Goal: Communication & Community: Answer question/provide support

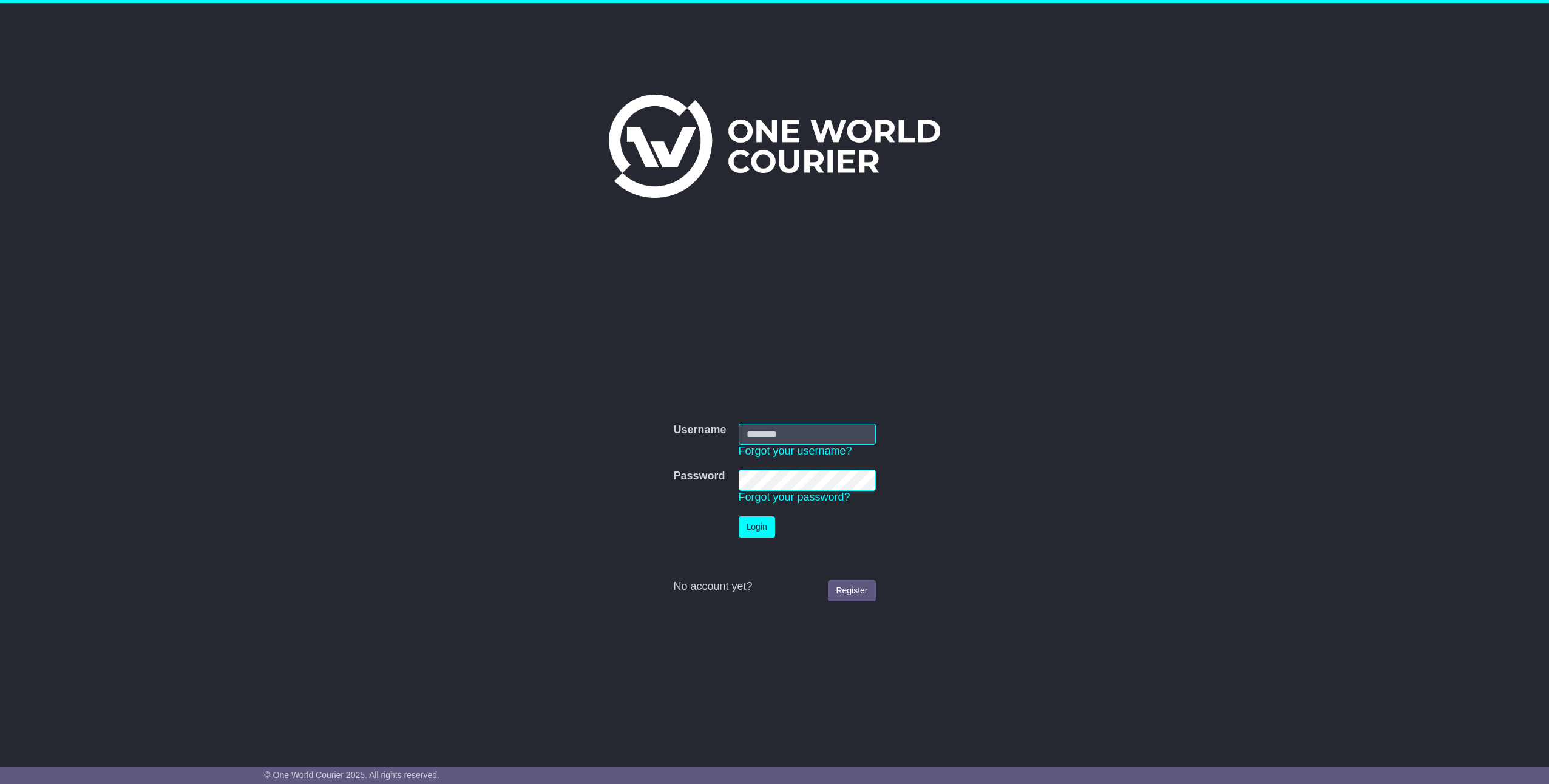
type input "*********"
click at [764, 538] on td "Login" at bounding box center [807, 526] width 149 height 33
click at [743, 530] on button "Login" at bounding box center [757, 527] width 36 height 21
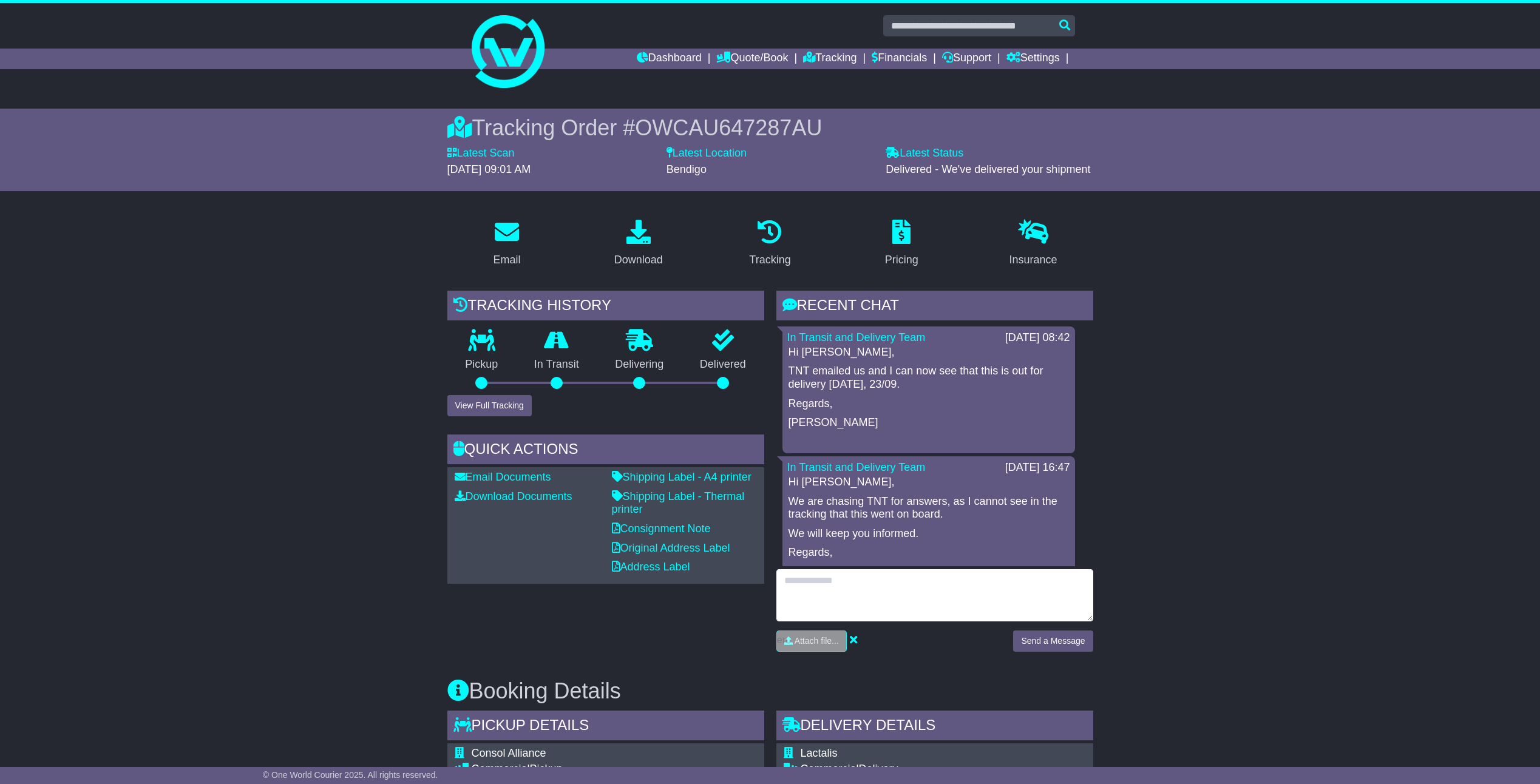
click at [843, 578] on textarea at bounding box center [935, 595] width 317 height 52
type textarea "**********"
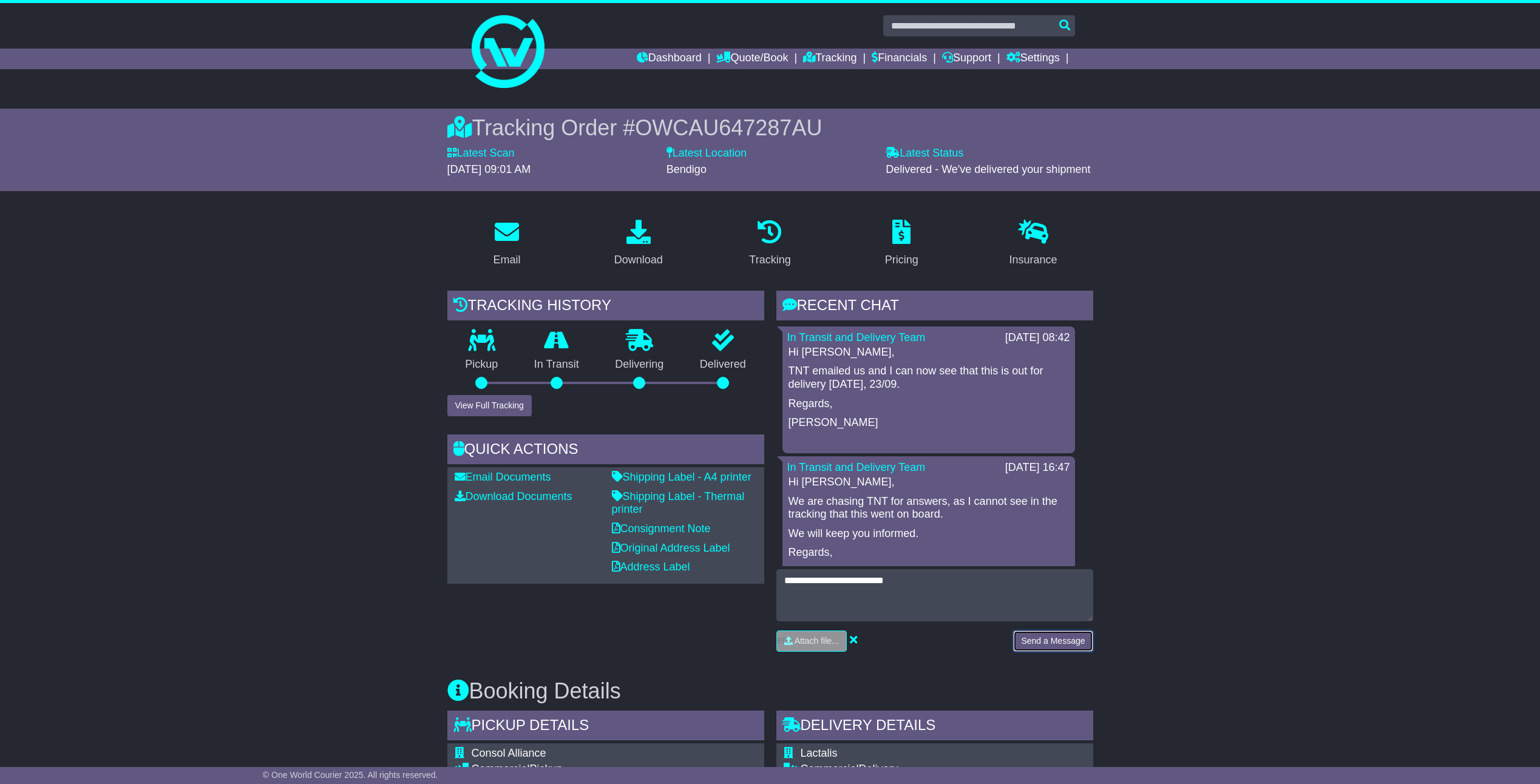
click at [1030, 642] on button "Send a Message" at bounding box center [1052, 641] width 79 height 21
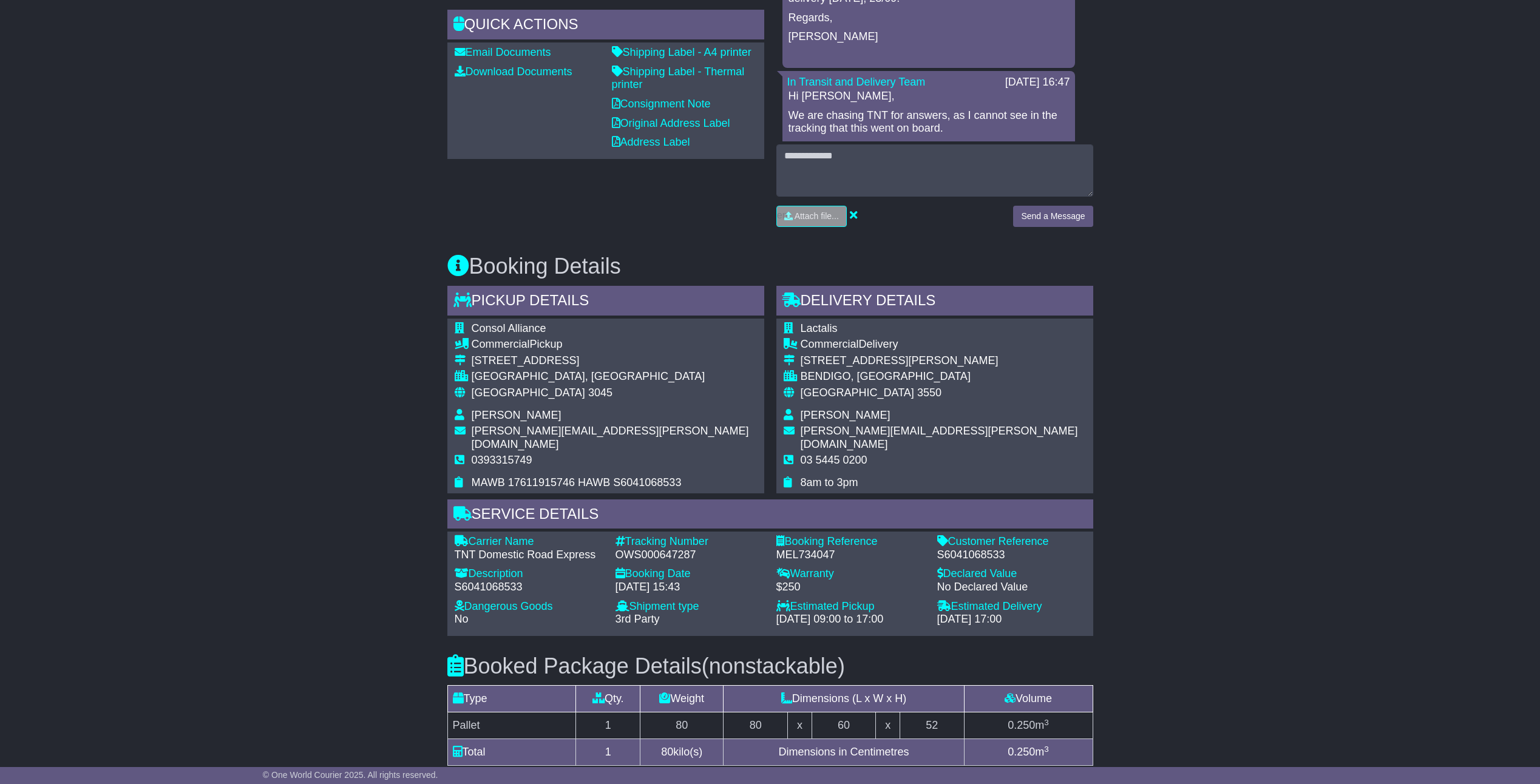
scroll to position [606, 0]
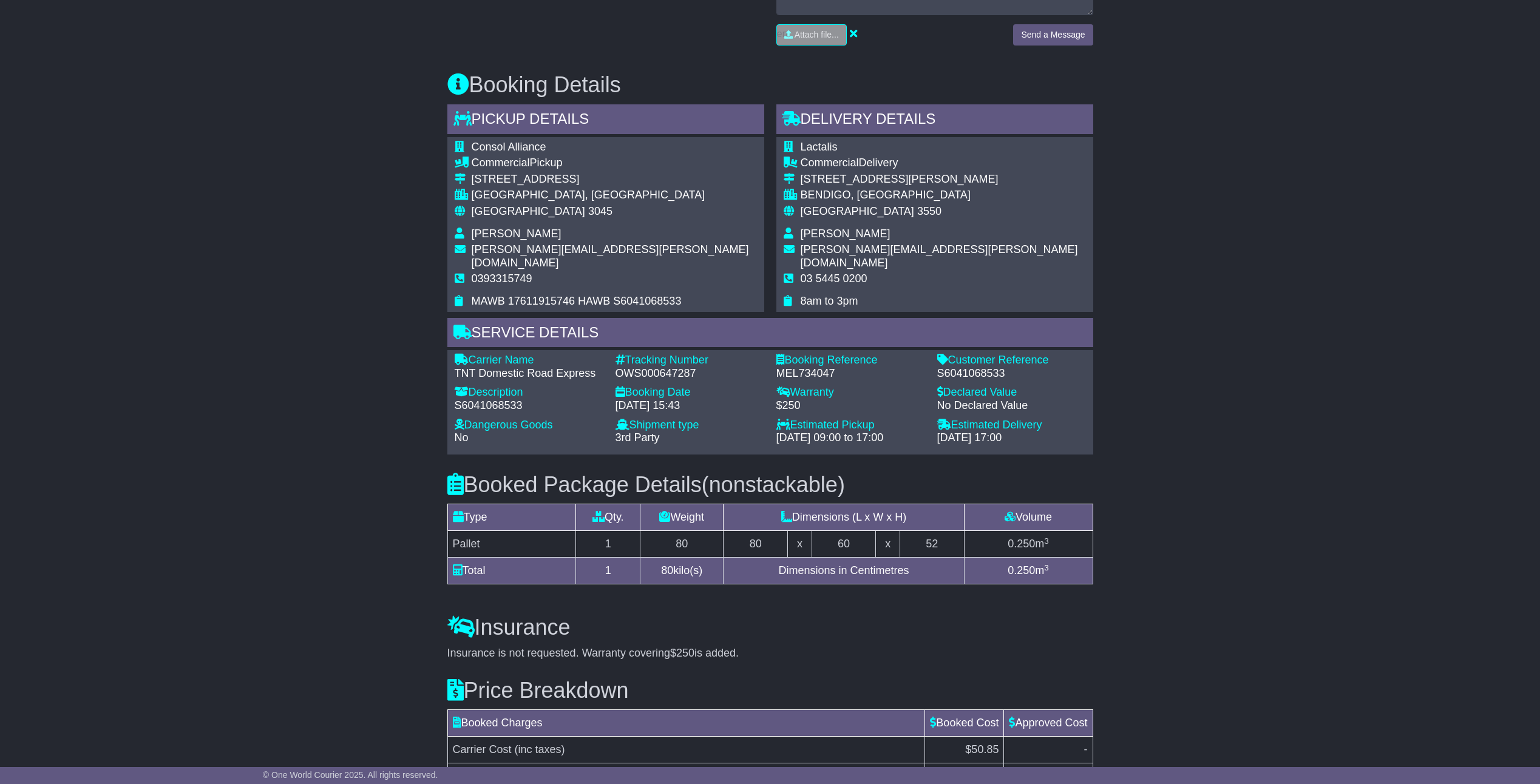
click at [969, 367] on div "S6041068533" at bounding box center [1011, 374] width 149 height 14
copy div "S6041068533"
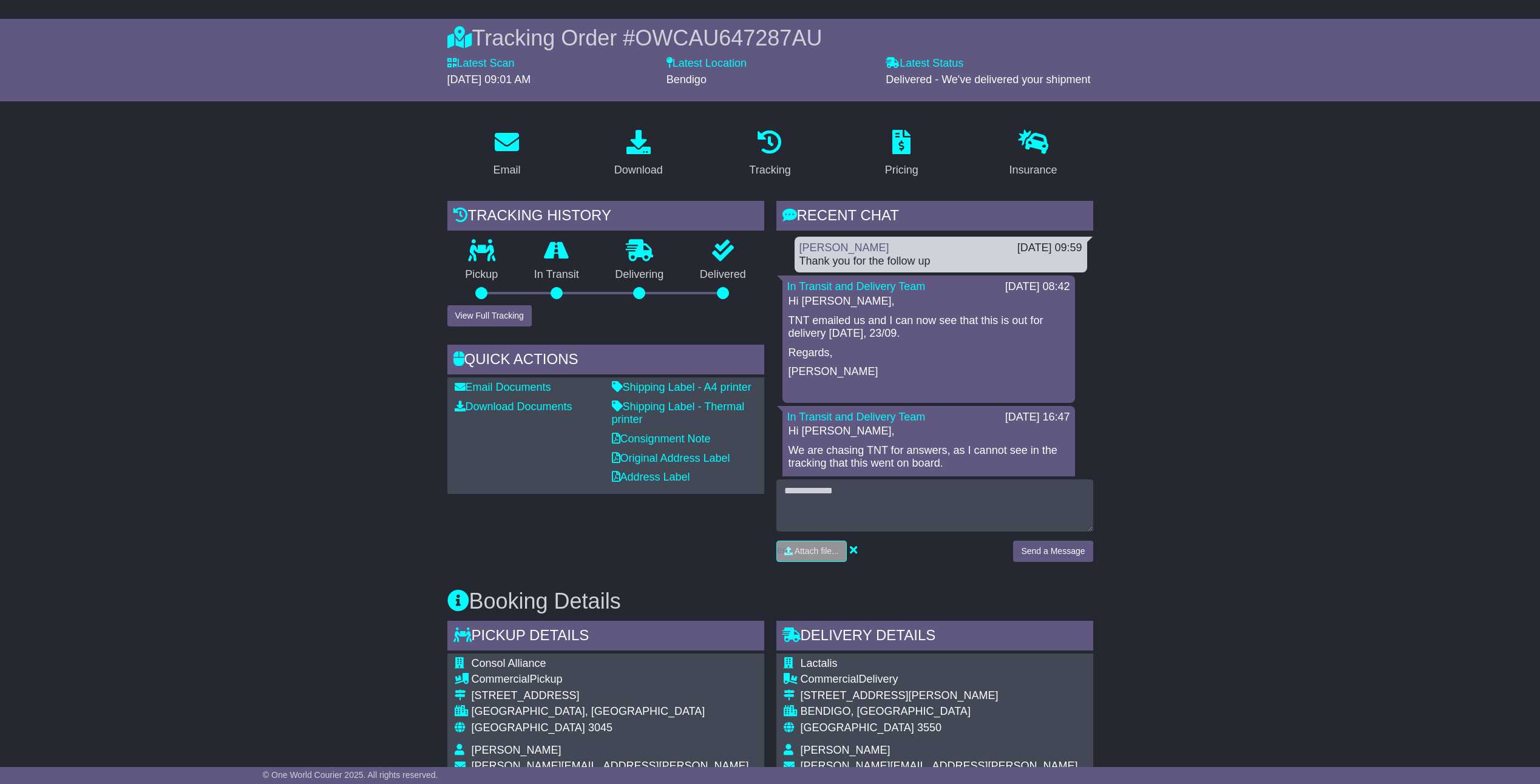
scroll to position [0, 0]
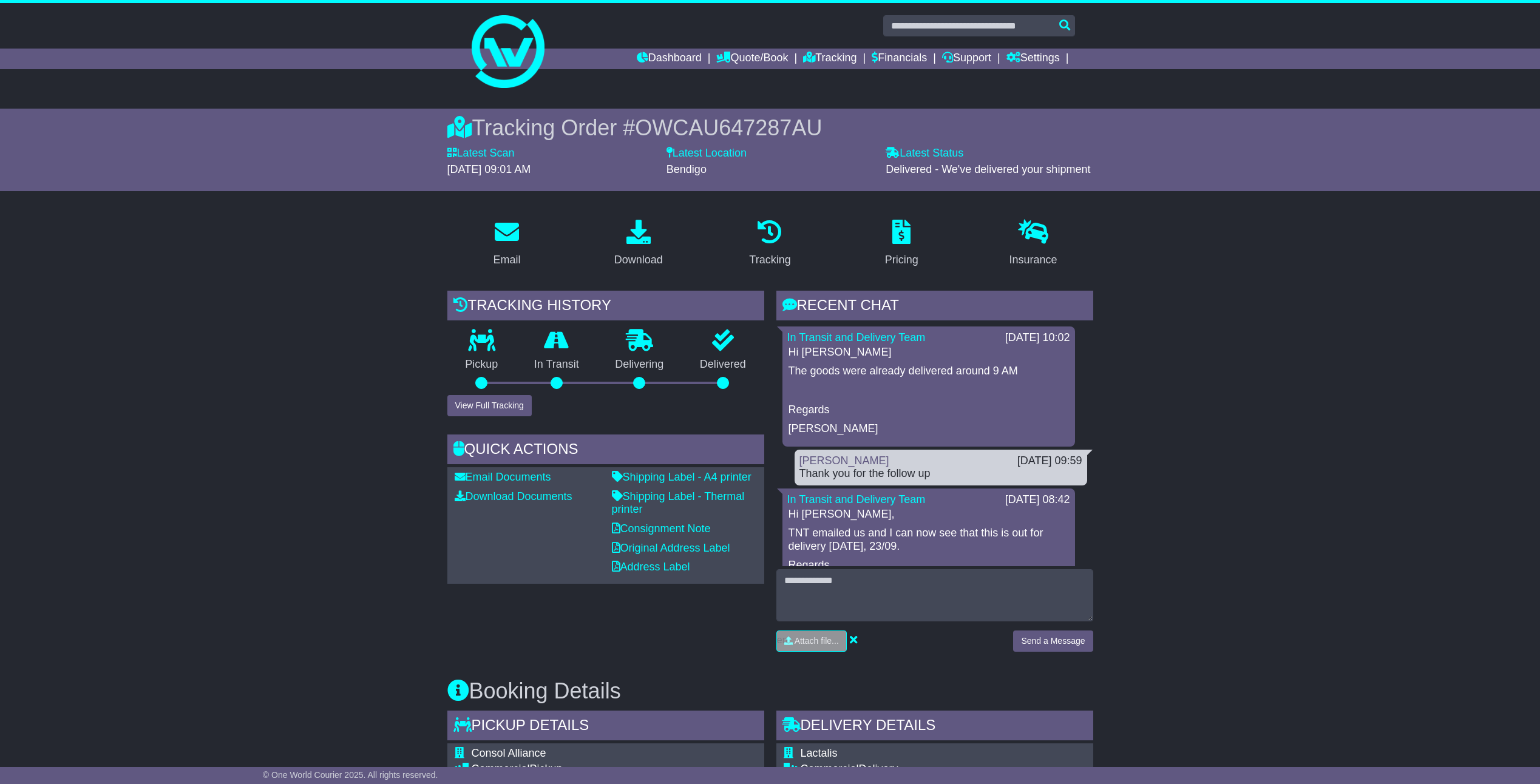
drag, startPoint x: 812, startPoint y: 369, endPoint x: 974, endPoint y: 373, distance: 162.0
click at [974, 373] on p "The goods were already delivered around 9 AM" at bounding box center [928, 371] width 280 height 14
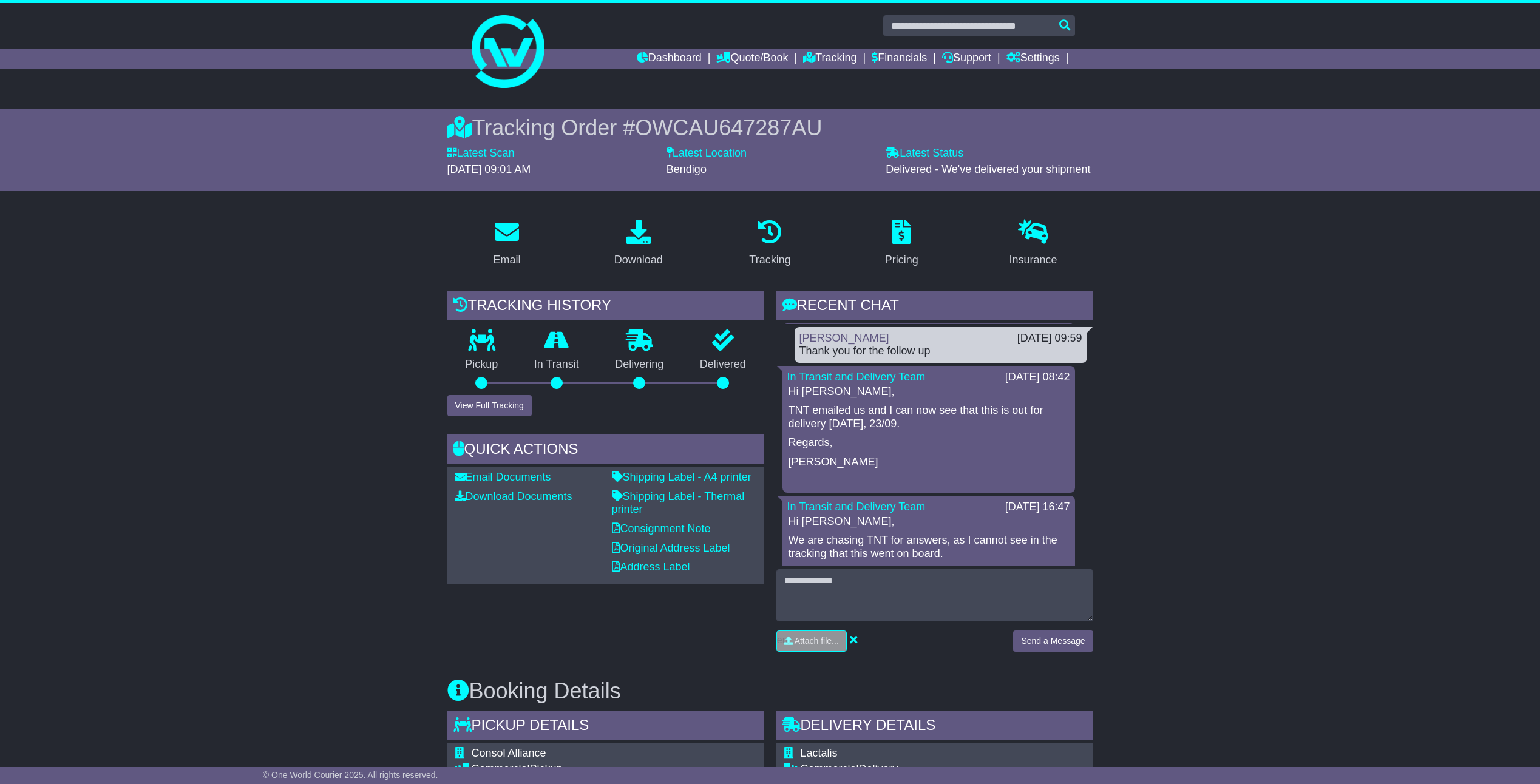
drag, startPoint x: 804, startPoint y: 350, endPoint x: 926, endPoint y: 352, distance: 122.0
click at [926, 352] on div "Thank you for the follow up" at bounding box center [941, 351] width 283 height 14
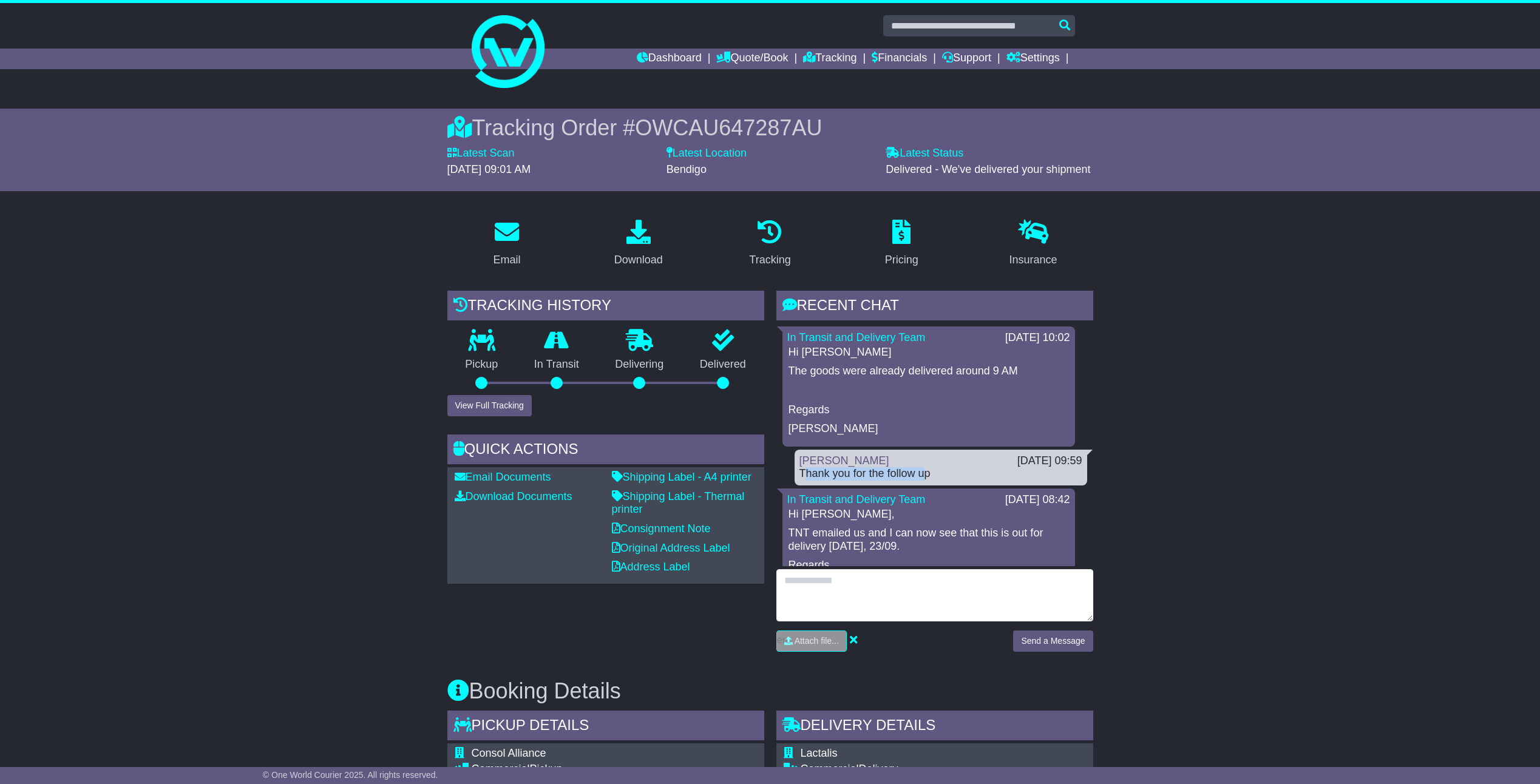
click at [843, 577] on textarea at bounding box center [935, 595] width 317 height 52
type textarea "*"
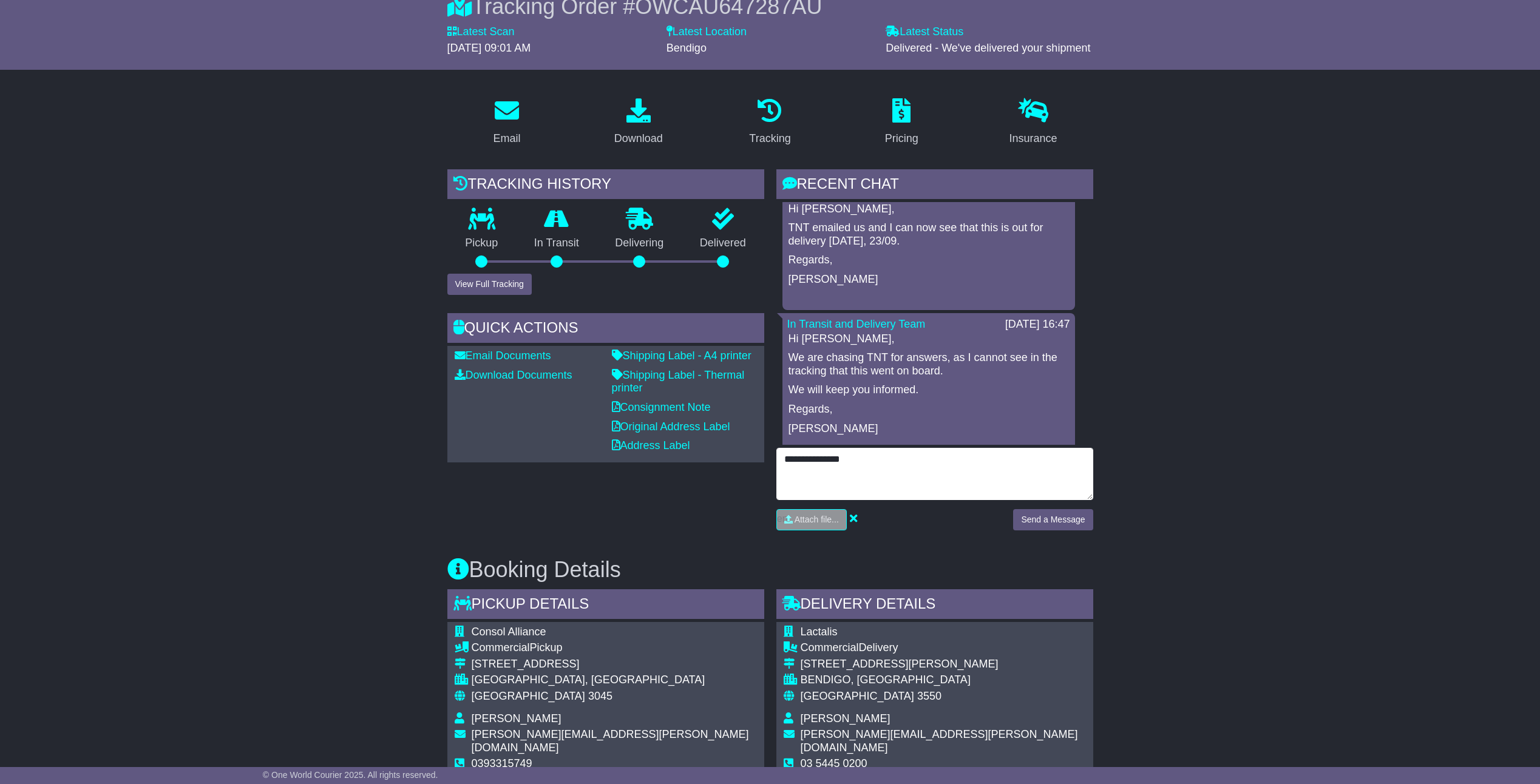
scroll to position [245, 0]
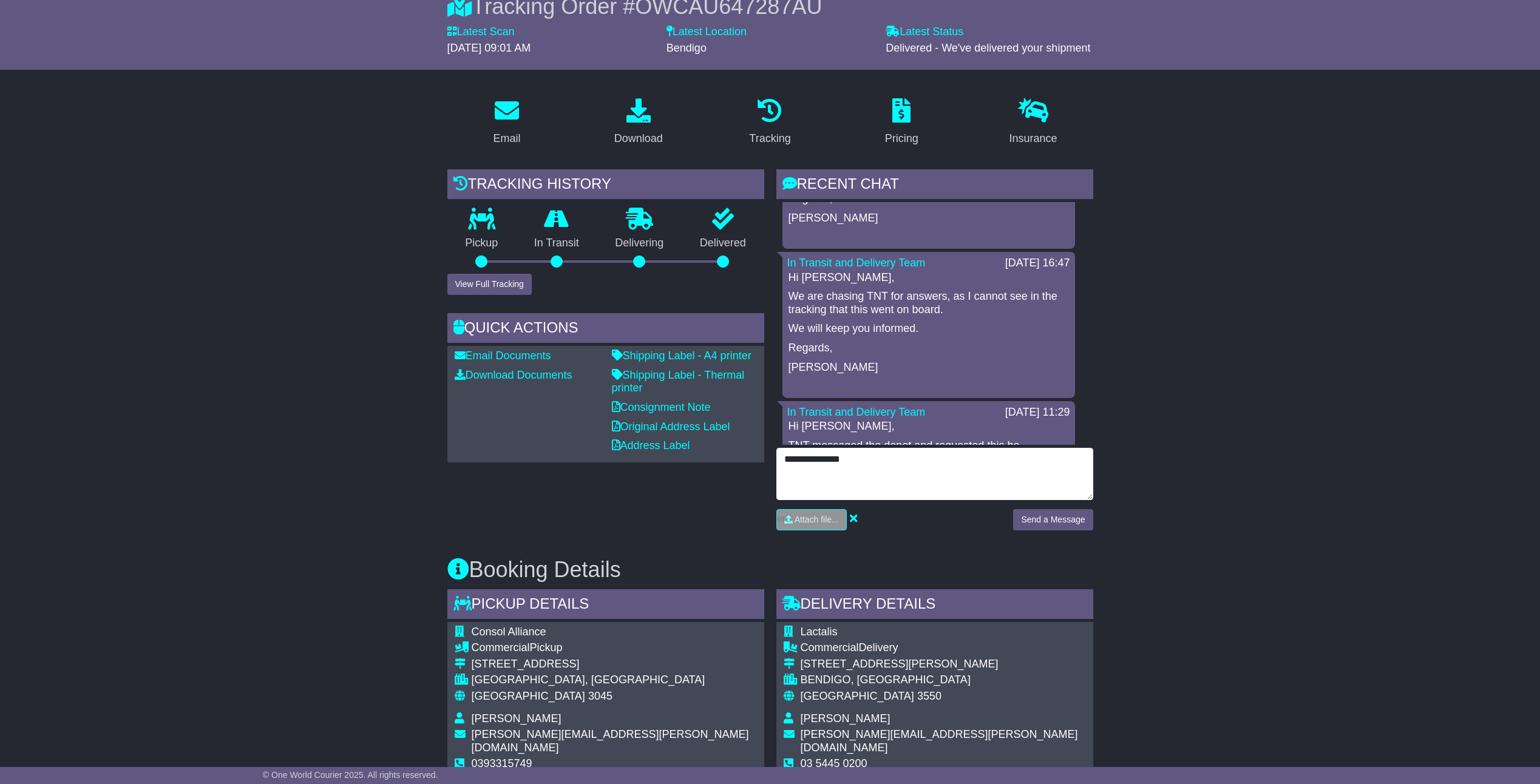
type textarea "**********"
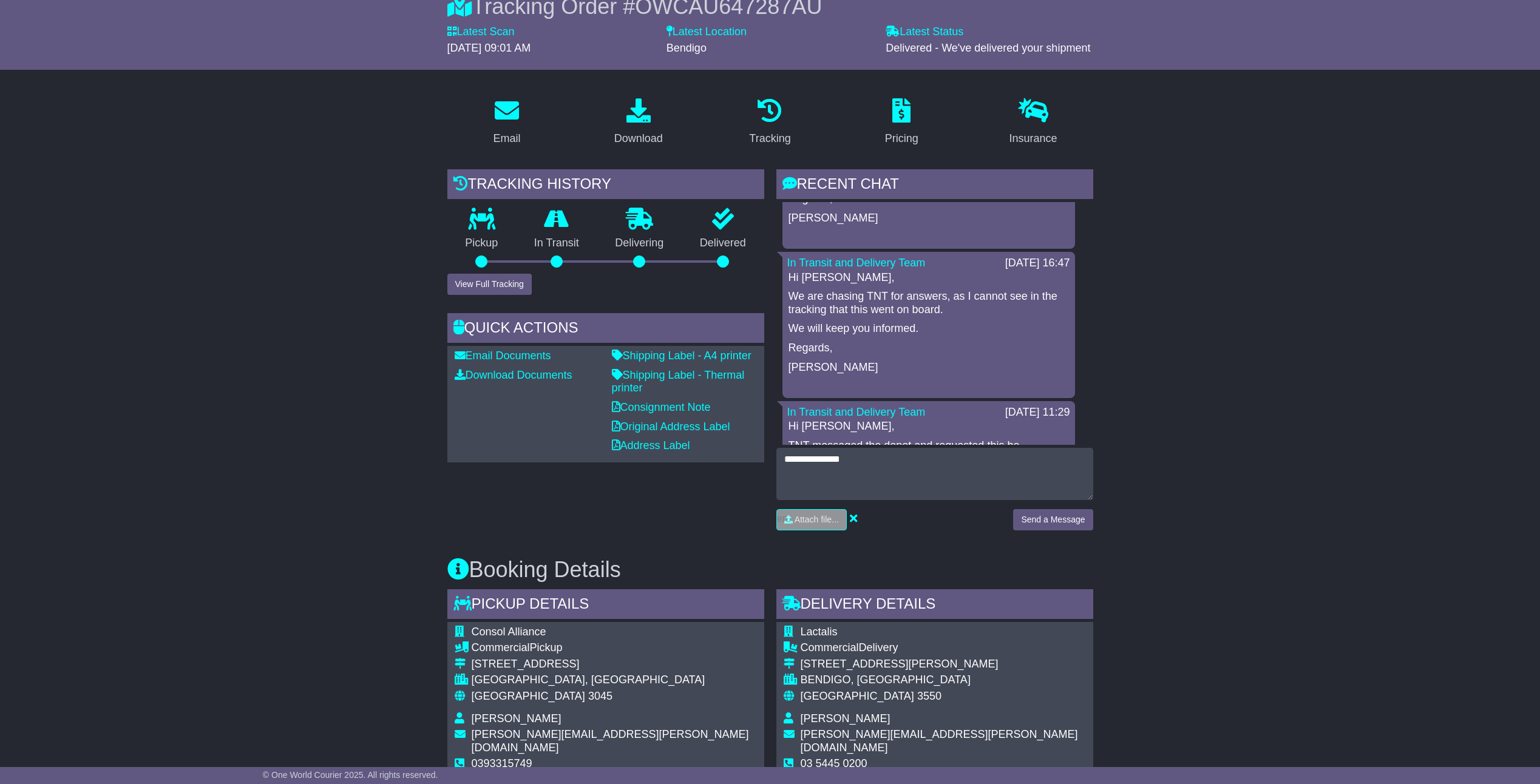
drag, startPoint x: 793, startPoint y: 294, endPoint x: 950, endPoint y: 311, distance: 157.9
click at [952, 311] on p "We are chasing TNT for answers, as I cannot see in the tracking that this went …" at bounding box center [928, 303] width 280 height 26
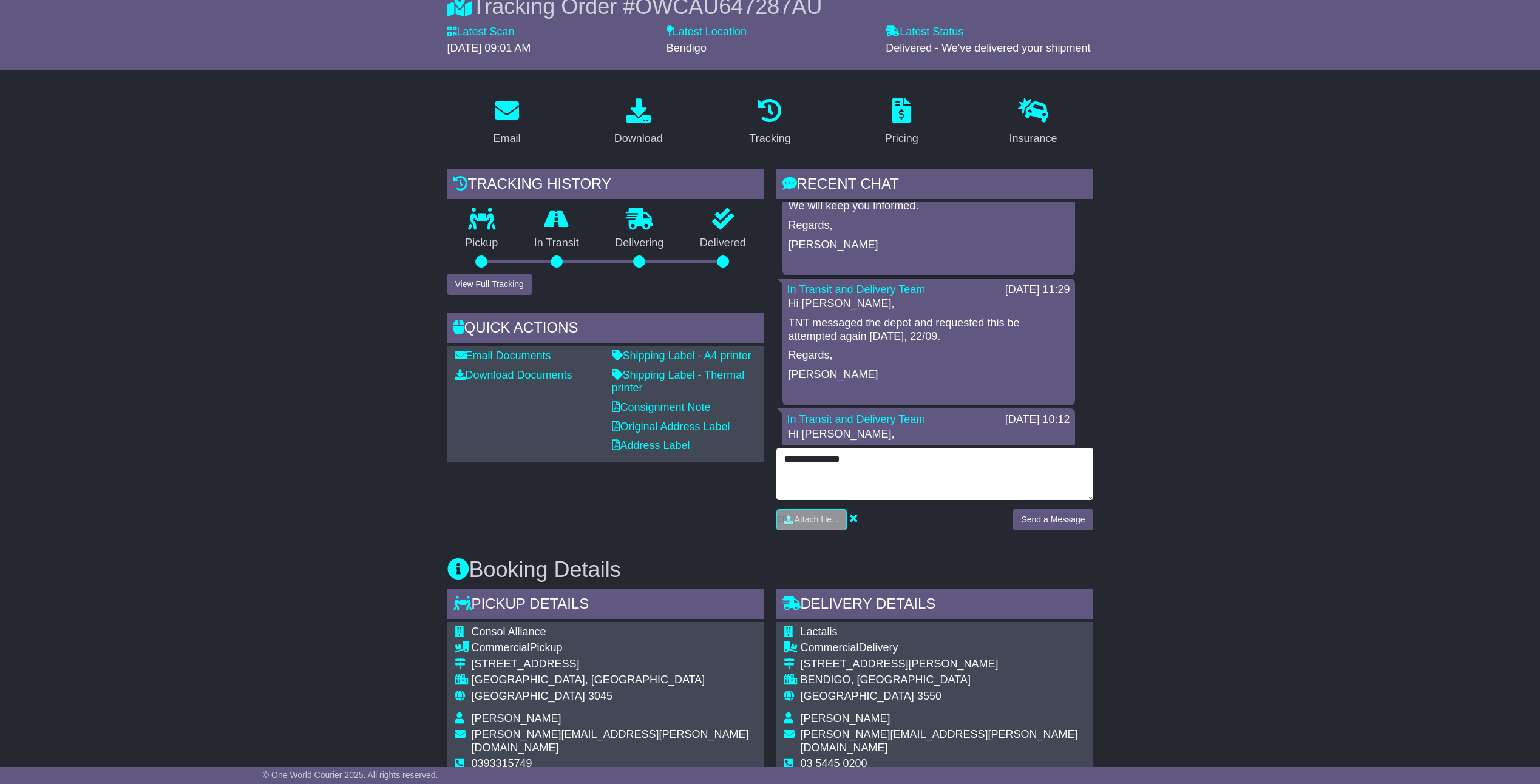
drag, startPoint x: 887, startPoint y: 461, endPoint x: 815, endPoint y: 463, distance: 72.0
click at [730, 459] on div "Email Download Tracking Pricing Insurance" at bounding box center [770, 718] width 658 height 1247
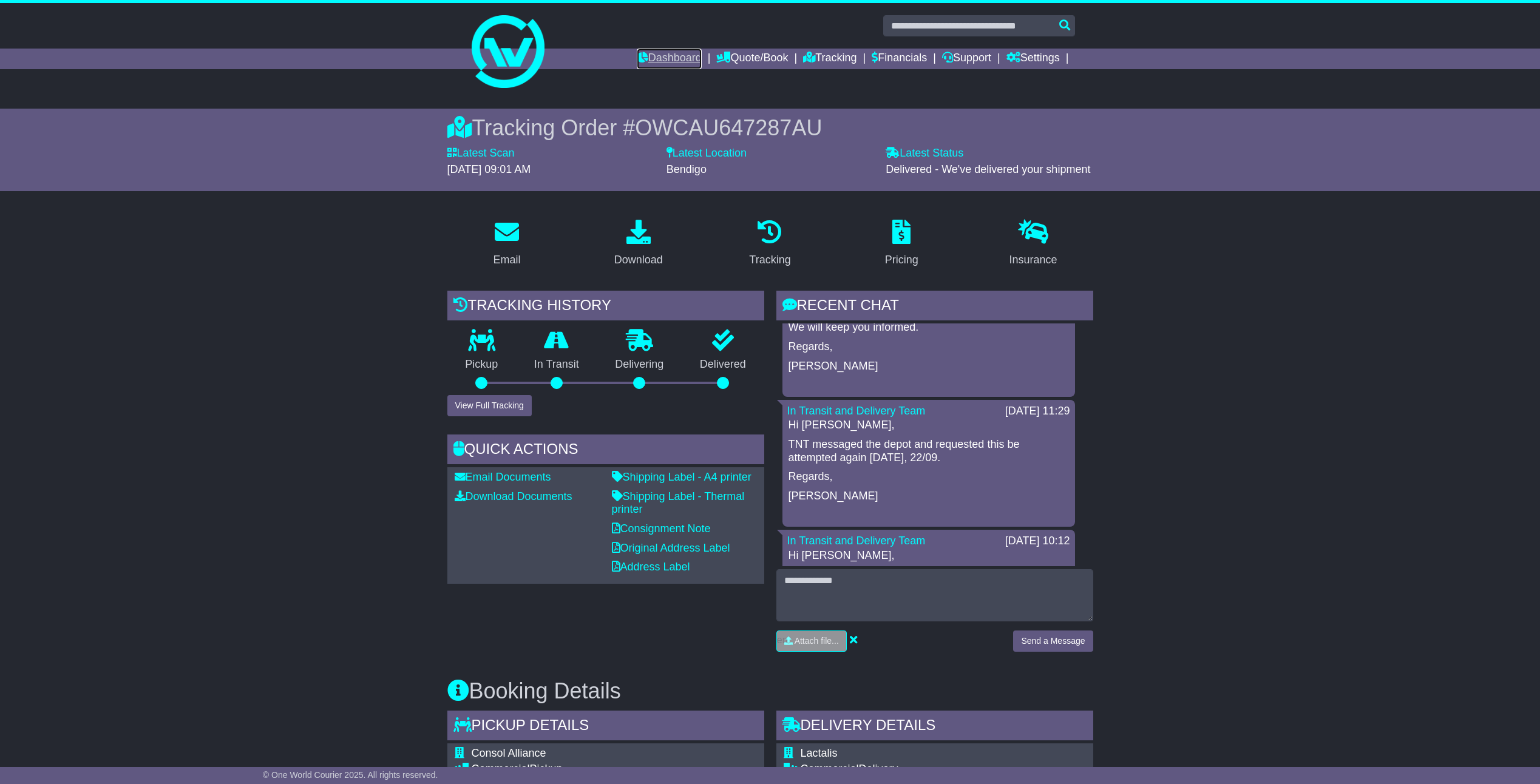
click at [655, 59] on link "Dashboard" at bounding box center [669, 59] width 65 height 21
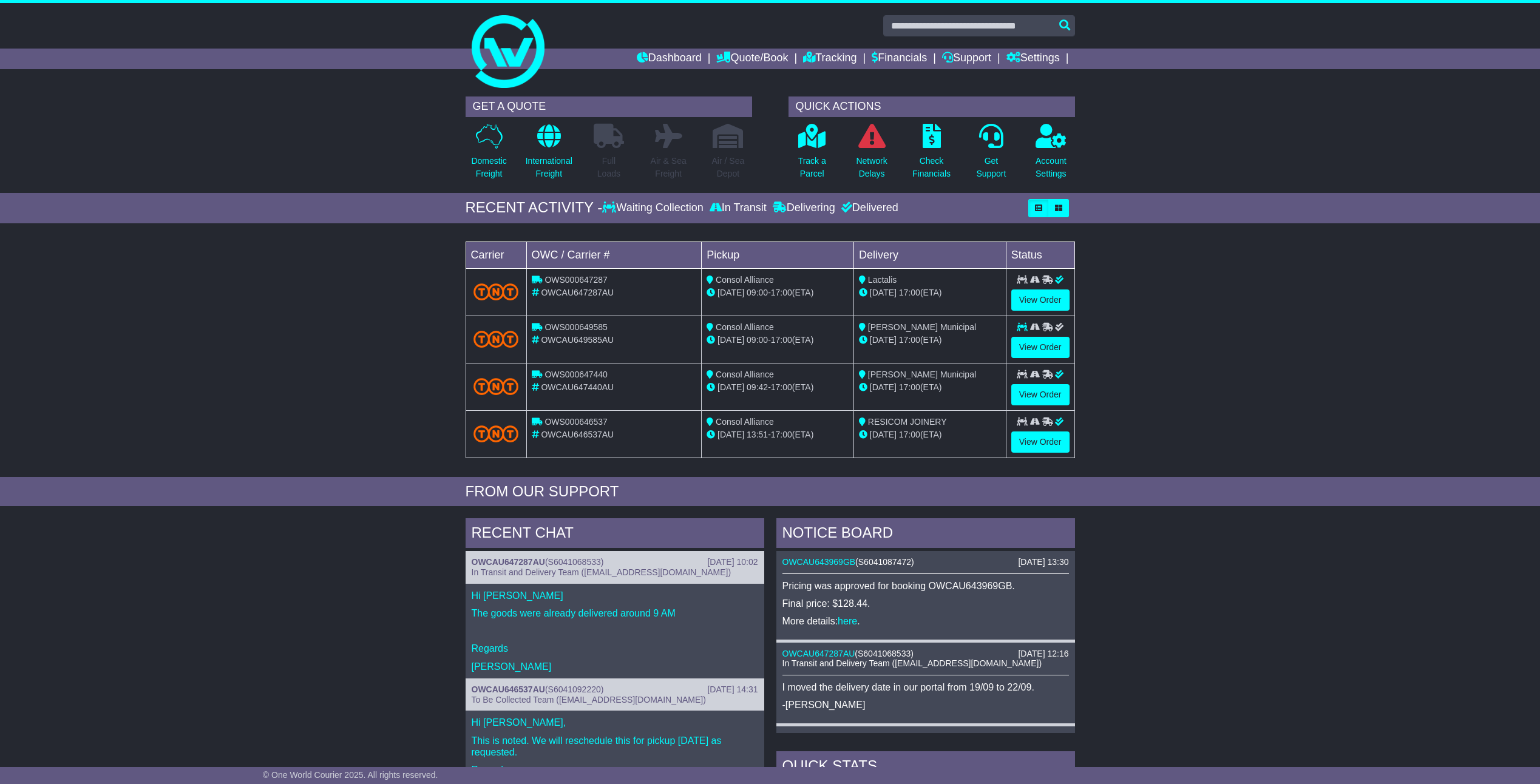
drag, startPoint x: 870, startPoint y: 339, endPoint x: 949, endPoint y: 339, distance: 79.0
click at [963, 339] on div "24 Sep 17:00 (ETA)" at bounding box center [930, 340] width 142 height 13
click at [891, 341] on span "24 Sep" at bounding box center [883, 339] width 27 height 10
drag, startPoint x: 873, startPoint y: 389, endPoint x: 908, endPoint y: 386, distance: 35.1
click at [930, 387] on div "18 Sep 17:00 (ETA)" at bounding box center [930, 387] width 142 height 13
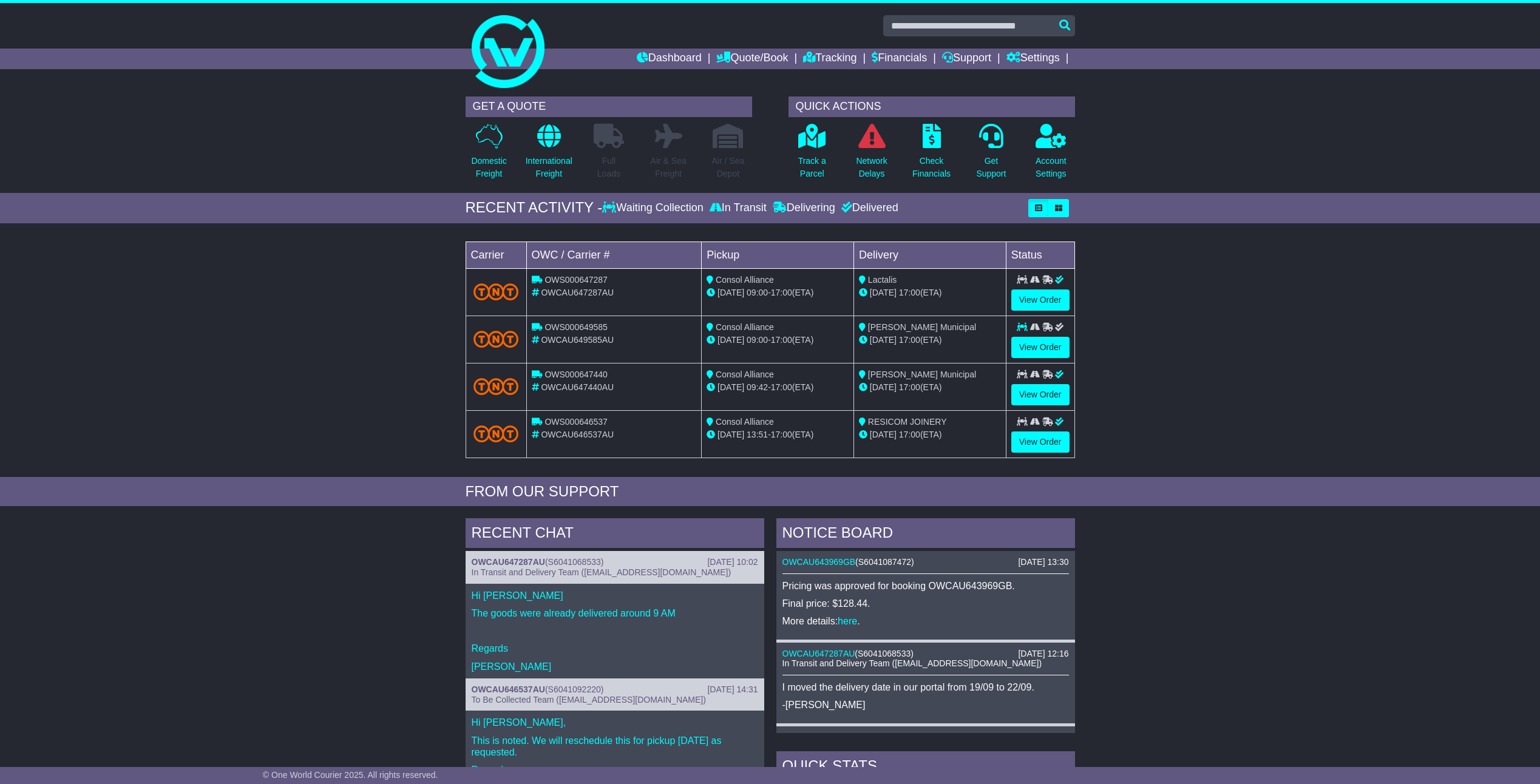
click at [303, 343] on div "Loading... No bookings found Carrier OWC / Carrier # Pickup Delivery Status OWS…" at bounding box center [770, 352] width 1540 height 247
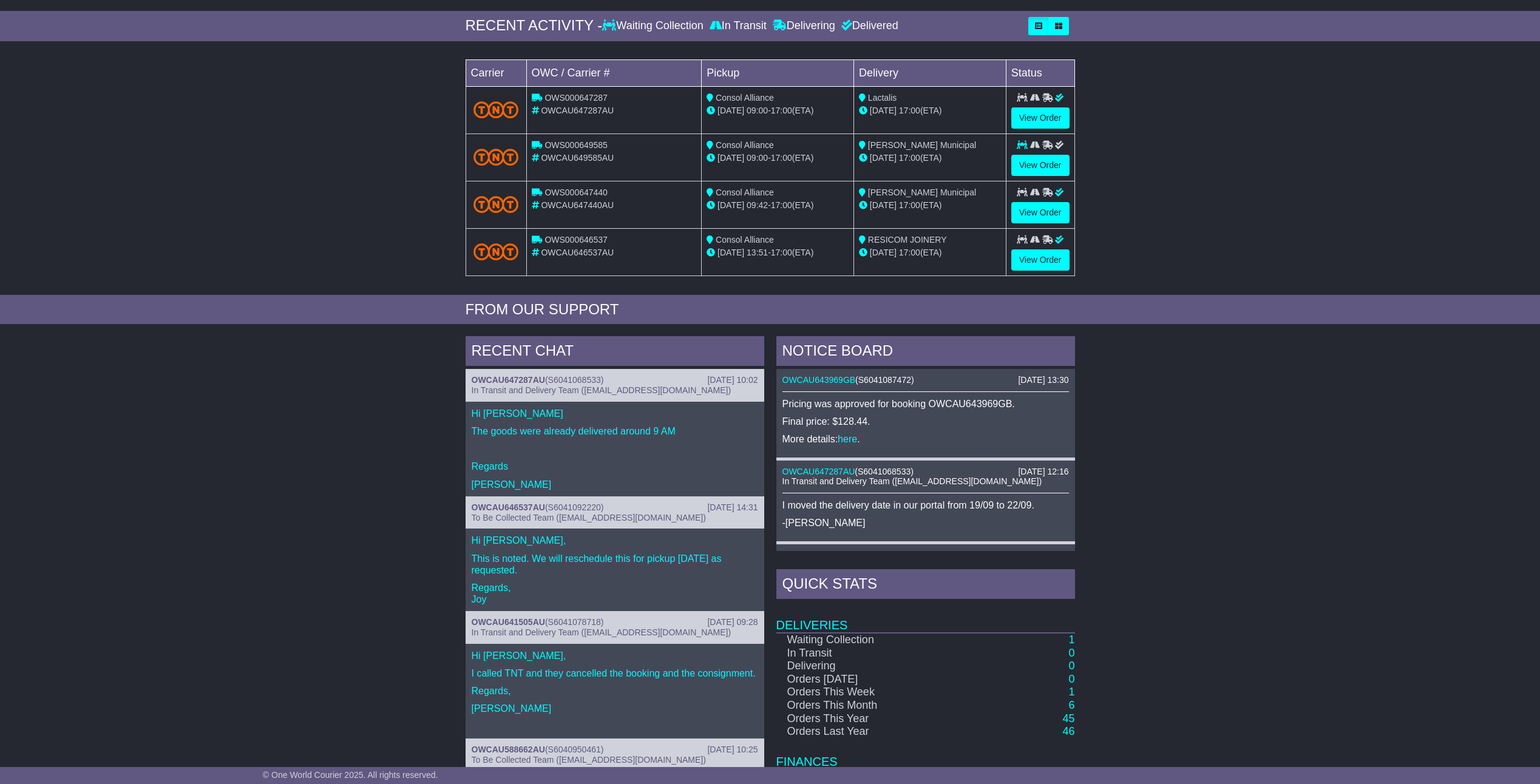
click at [660, 426] on div "RECENT CHAT 23 Sep 2025 10:02 OWCAU647287AU ( S6041068533 ) In Transit and Deli…" at bounding box center [615, 592] width 311 height 512
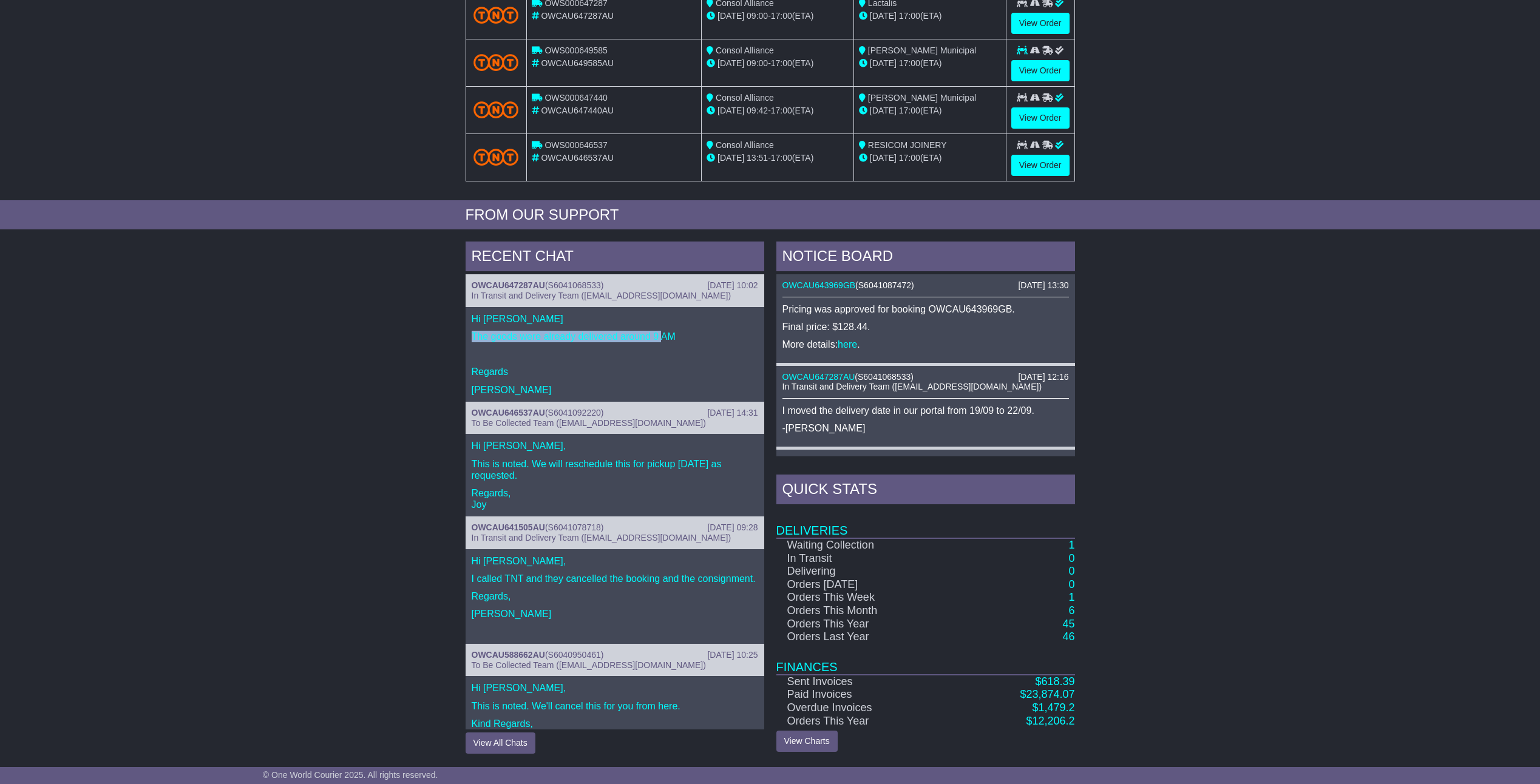
click at [770, 287] on div "NOTICE BOARD 22 Sep 2025 13:30 OWCAU643969GB ( S6041087472 ) Pricing was approv…" at bounding box center [925, 497] width 311 height 512
